Goal: Information Seeking & Learning: Learn about a topic

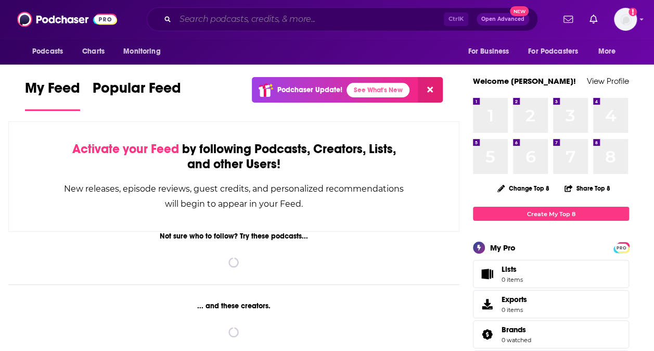
click at [328, 23] on input "Search podcasts, credits, & more..." at bounding box center [309, 19] width 269 height 17
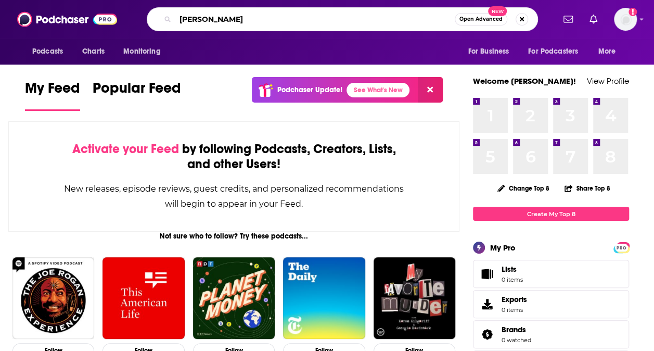
type input "[PERSON_NAME]"
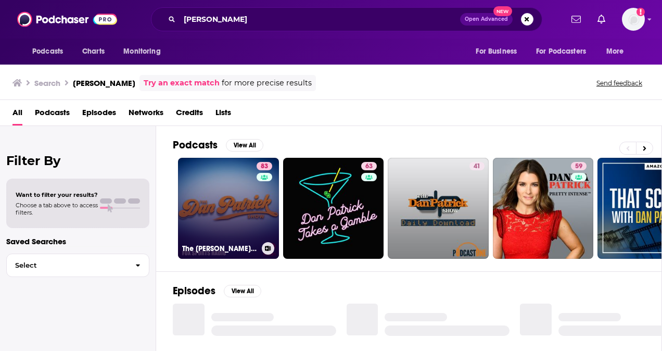
click at [234, 213] on link "83 The [PERSON_NAME] Show" at bounding box center [228, 208] width 101 height 101
